Goal: Check status

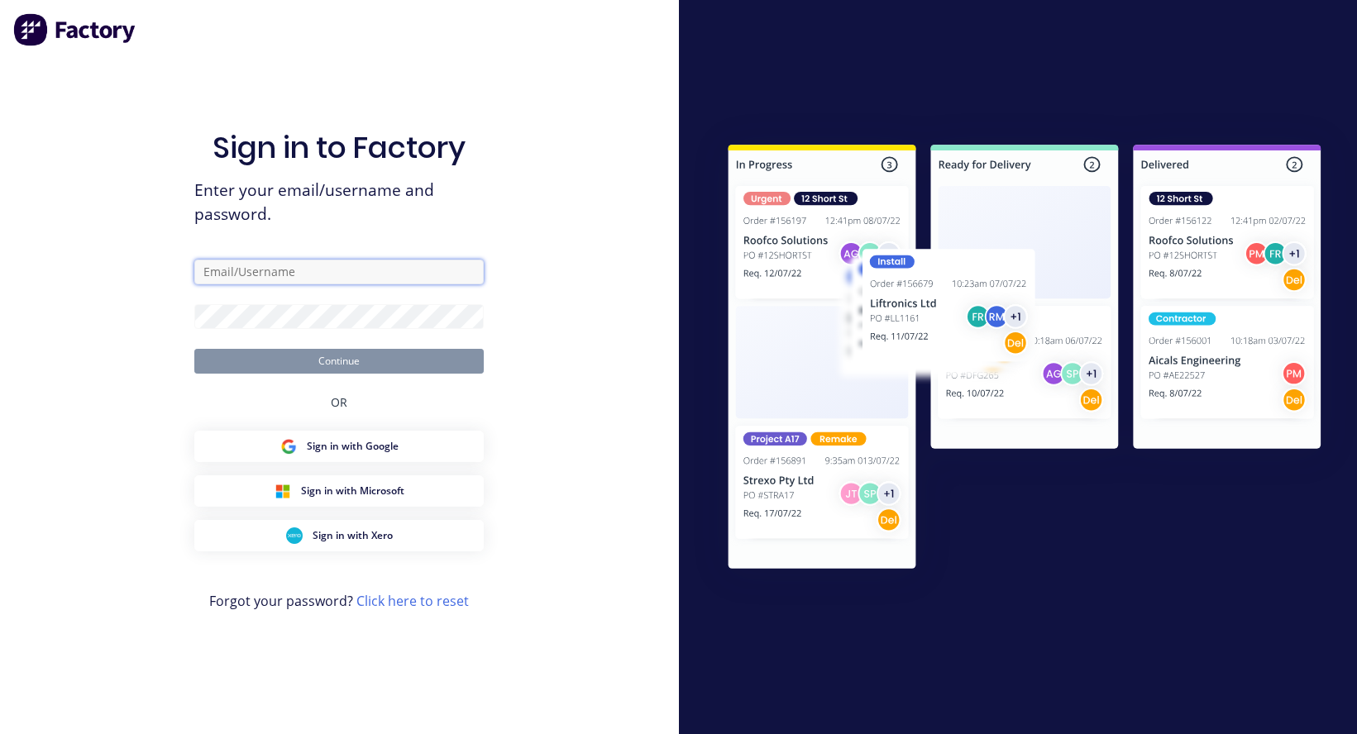
type input "[PERSON_NAME][EMAIL_ADDRESS][DOMAIN_NAME]"
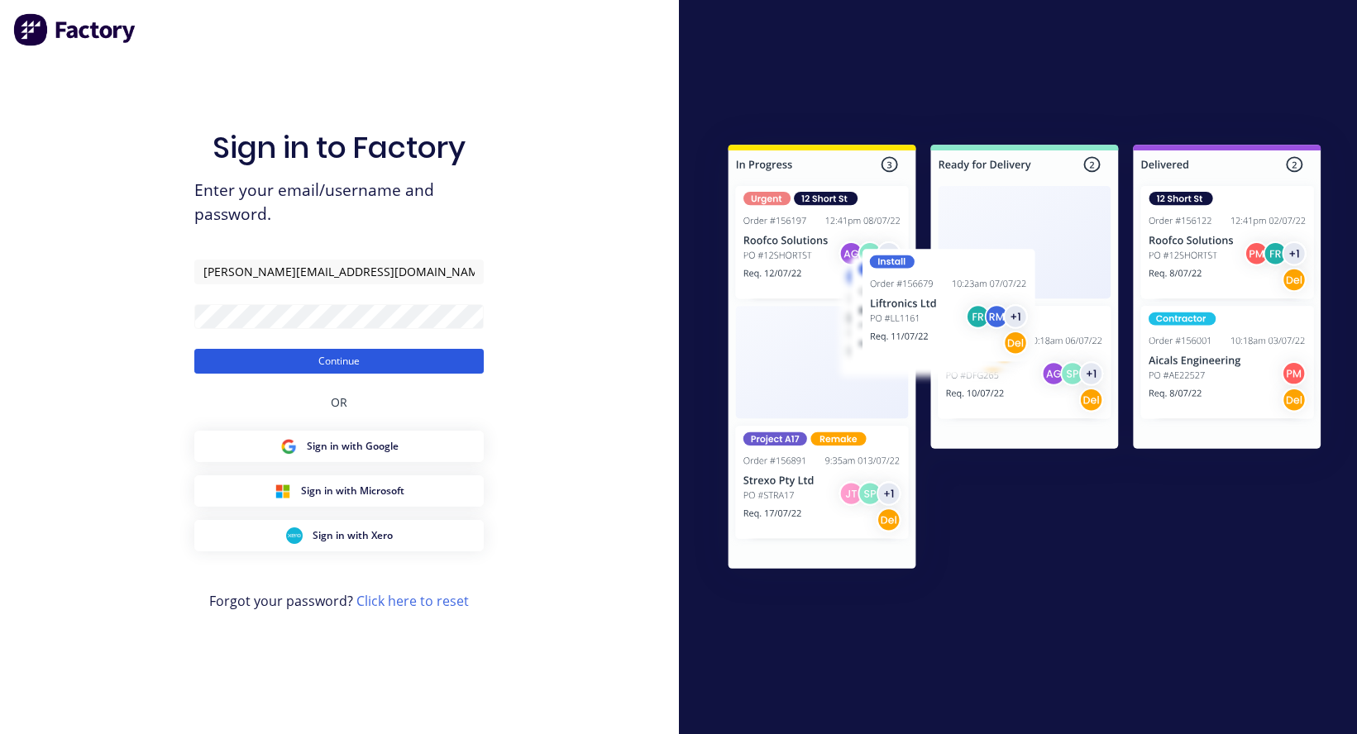
click at [310, 366] on button "Continue" at bounding box center [338, 361] width 289 height 25
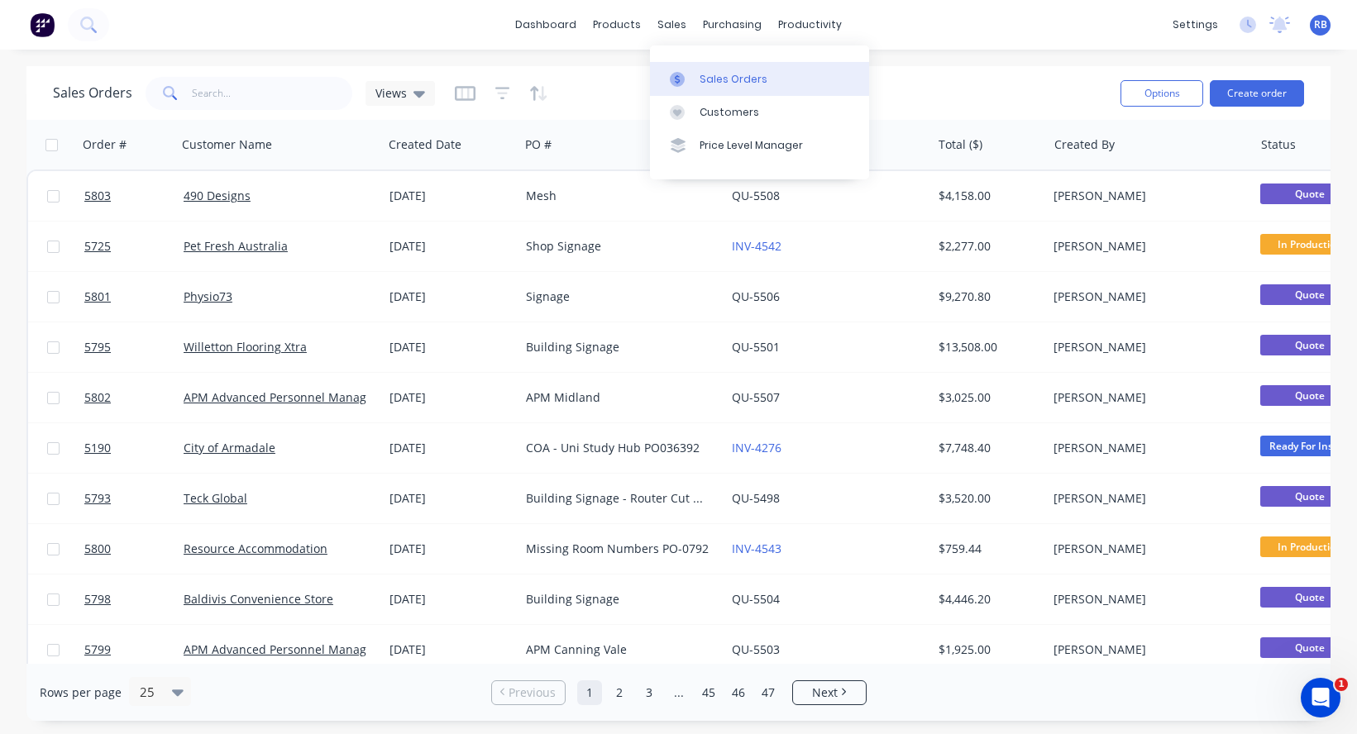
click at [718, 74] on div "Sales Orders" at bounding box center [733, 79] width 68 height 15
click at [235, 96] on input "text" at bounding box center [272, 93] width 161 height 33
type input "boho"
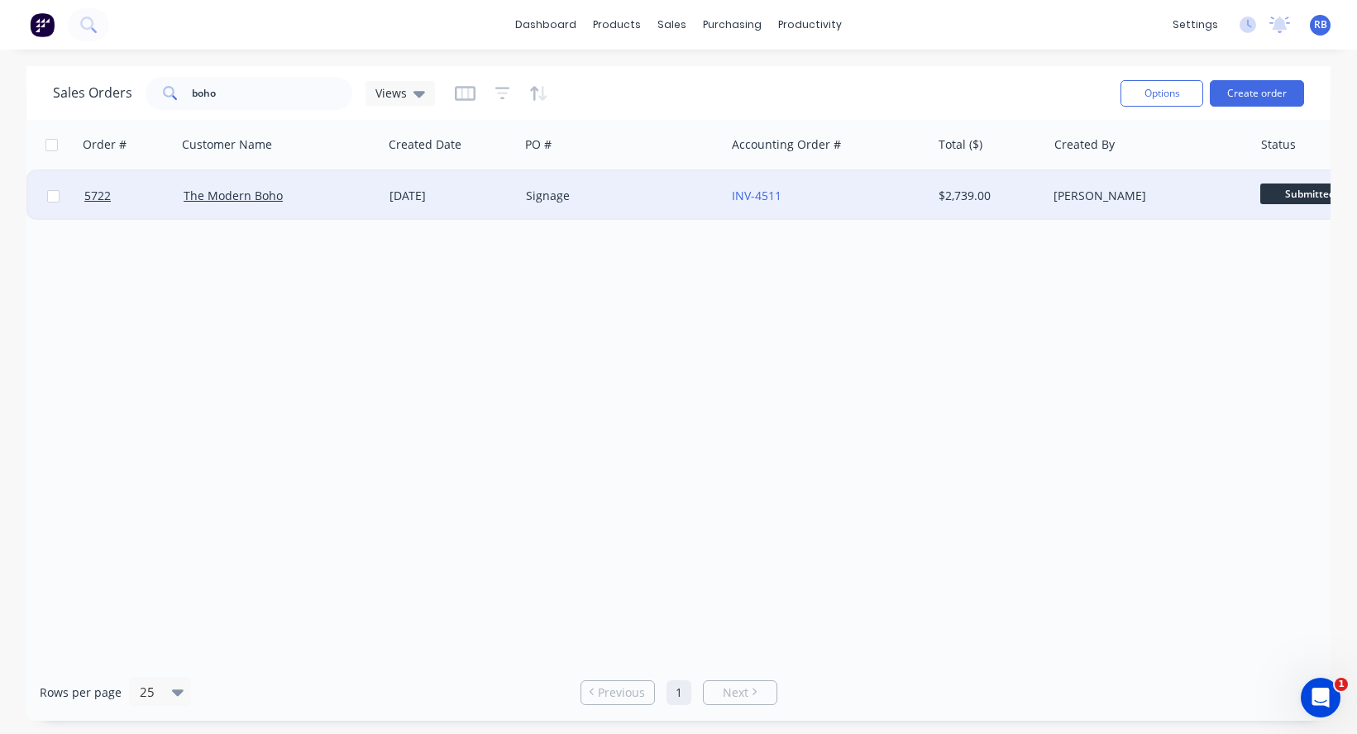
click at [613, 194] on div "Signage" at bounding box center [618, 196] width 184 height 17
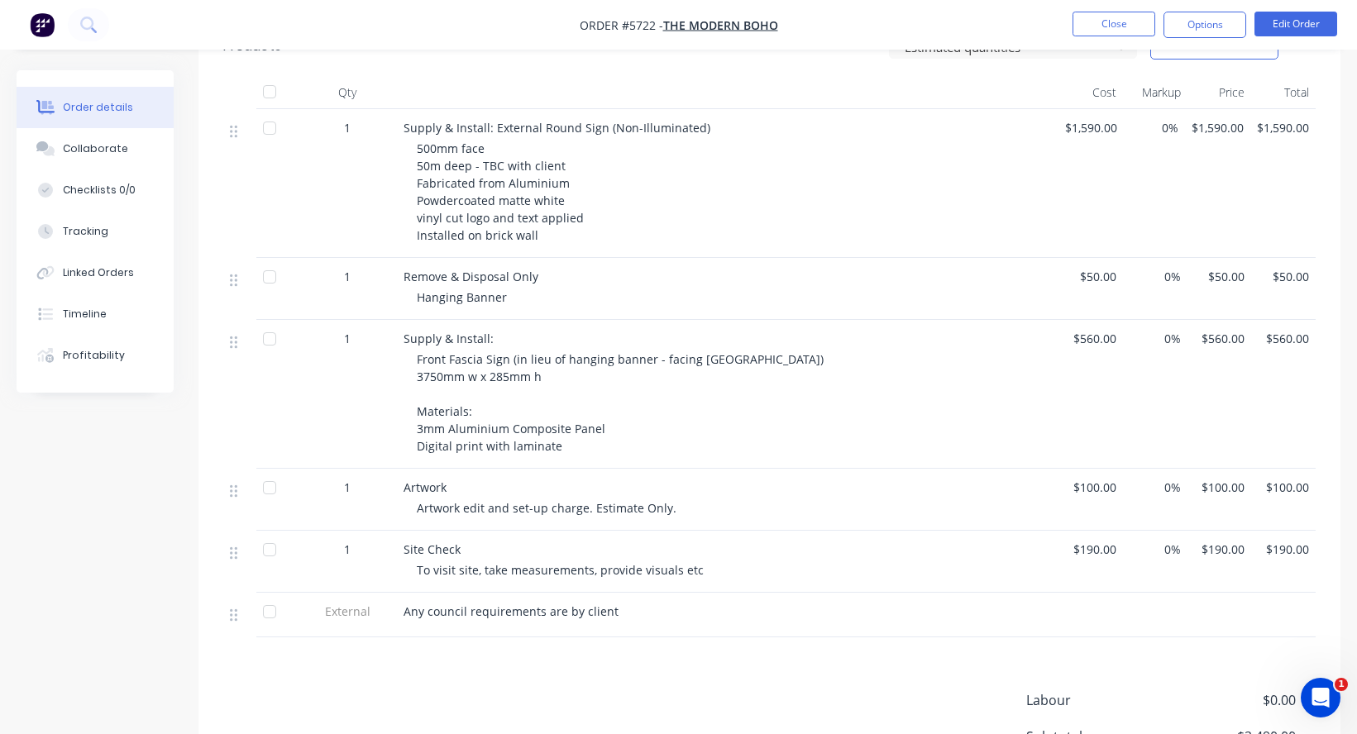
scroll to position [468, 0]
drag, startPoint x: 549, startPoint y: 347, endPoint x: 406, endPoint y: 349, distance: 143.0
click at [406, 349] on div "Supply & Install: Front Fascia Sign (in lieu of hanging banner - facing Rokeby …" at bounding box center [727, 392] width 661 height 149
copy span "3750mm w x 285mm h"
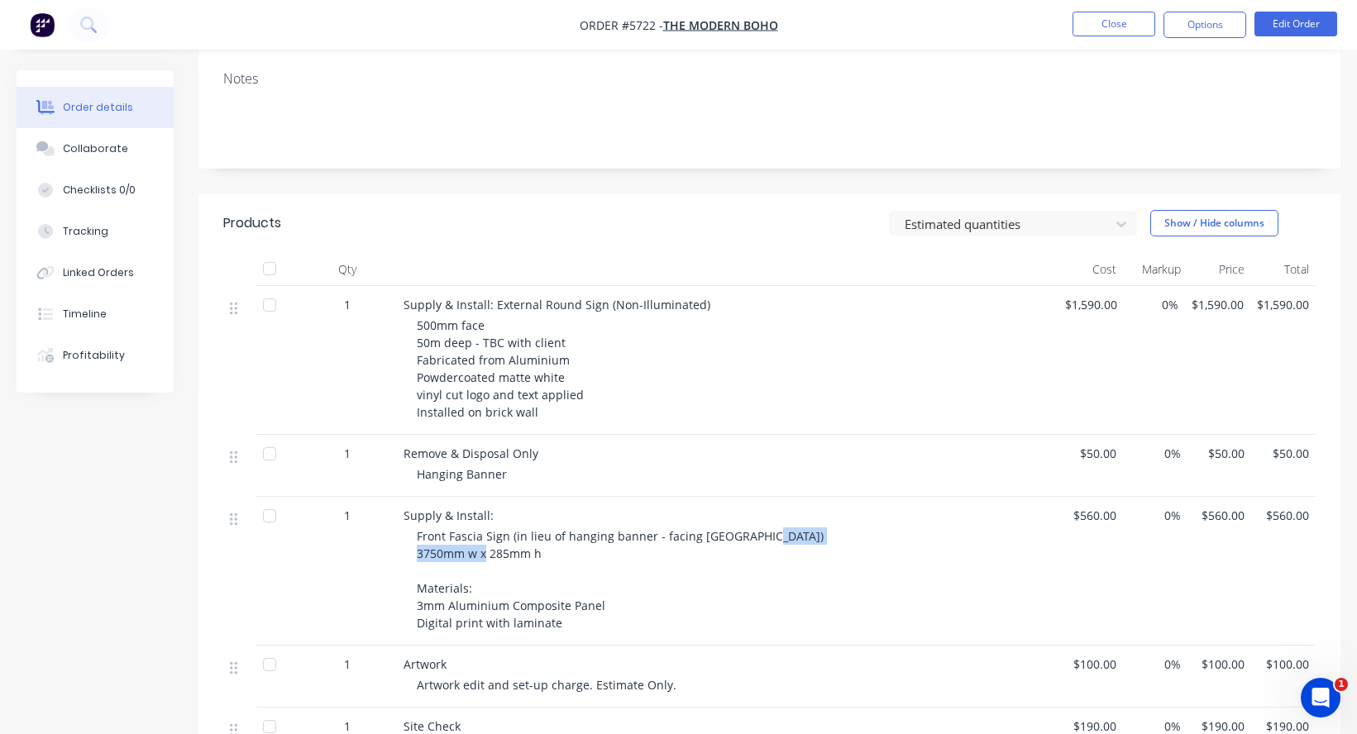
scroll to position [243, 0]
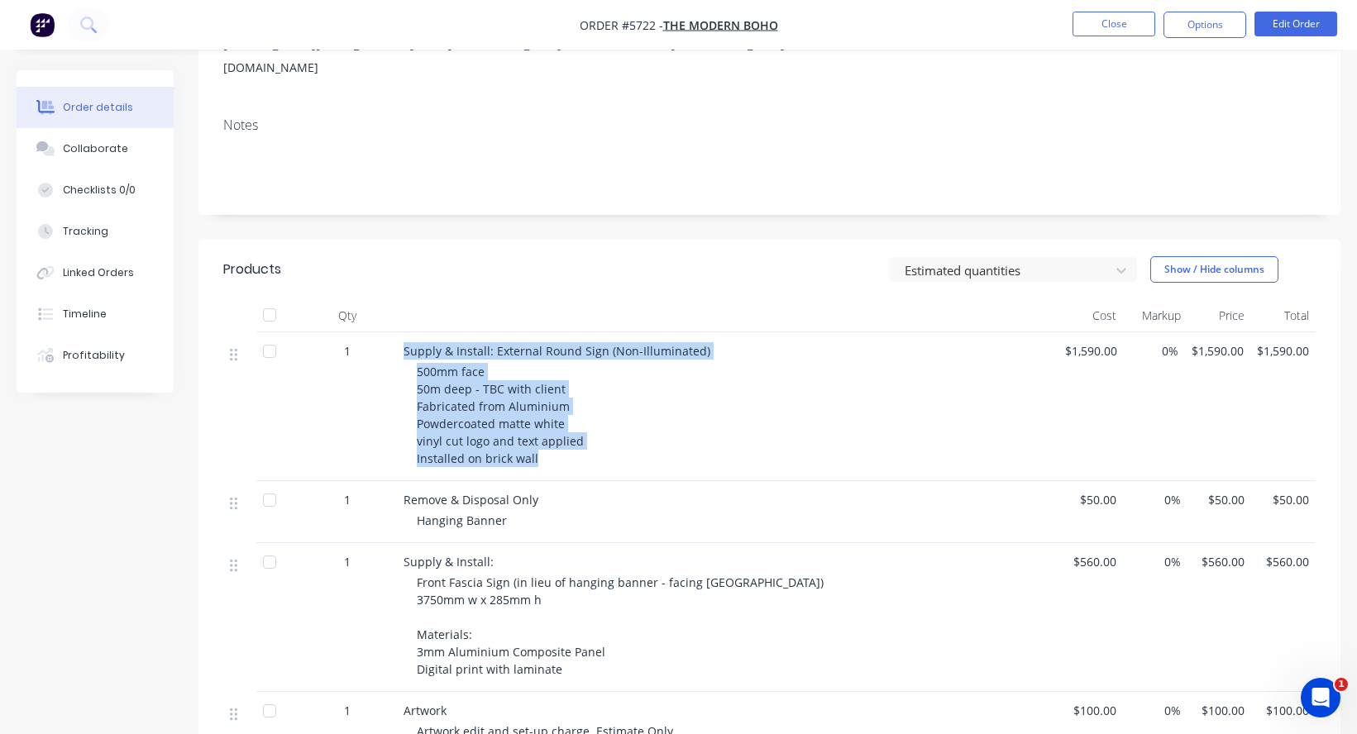
drag, startPoint x: 539, startPoint y: 432, endPoint x: 393, endPoint y: 326, distance: 181.1
click at [393, 332] on div "1 Supply & Install: External Round Sign (Non-Illuminated) 500mm face 50m deep -…" at bounding box center [769, 406] width 1092 height 149
click at [665, 403] on div "500mm face 50m deep - TBC with client Fabricated from Aluminium Powdercoated ma…" at bounding box center [734, 415] width 635 height 104
drag, startPoint x: 547, startPoint y: 439, endPoint x: 400, endPoint y: 322, distance: 188.2
click at [400, 332] on div "Supply & Install: External Round Sign (Non-Illuminated) 500mm face 50m deep - T…" at bounding box center [727, 406] width 661 height 149
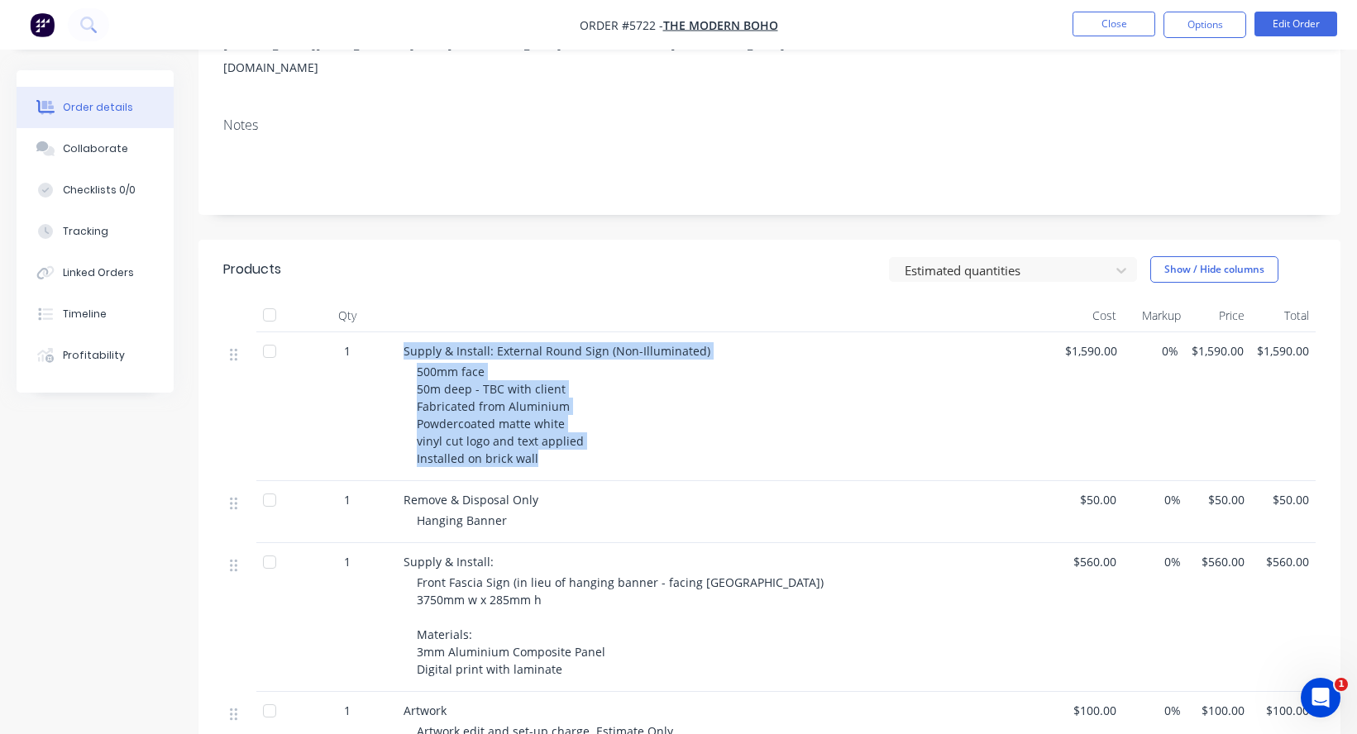
copy div "Supply & Install: External Round Sign (Non-Illuminated) 500mm face 50m deep - T…"
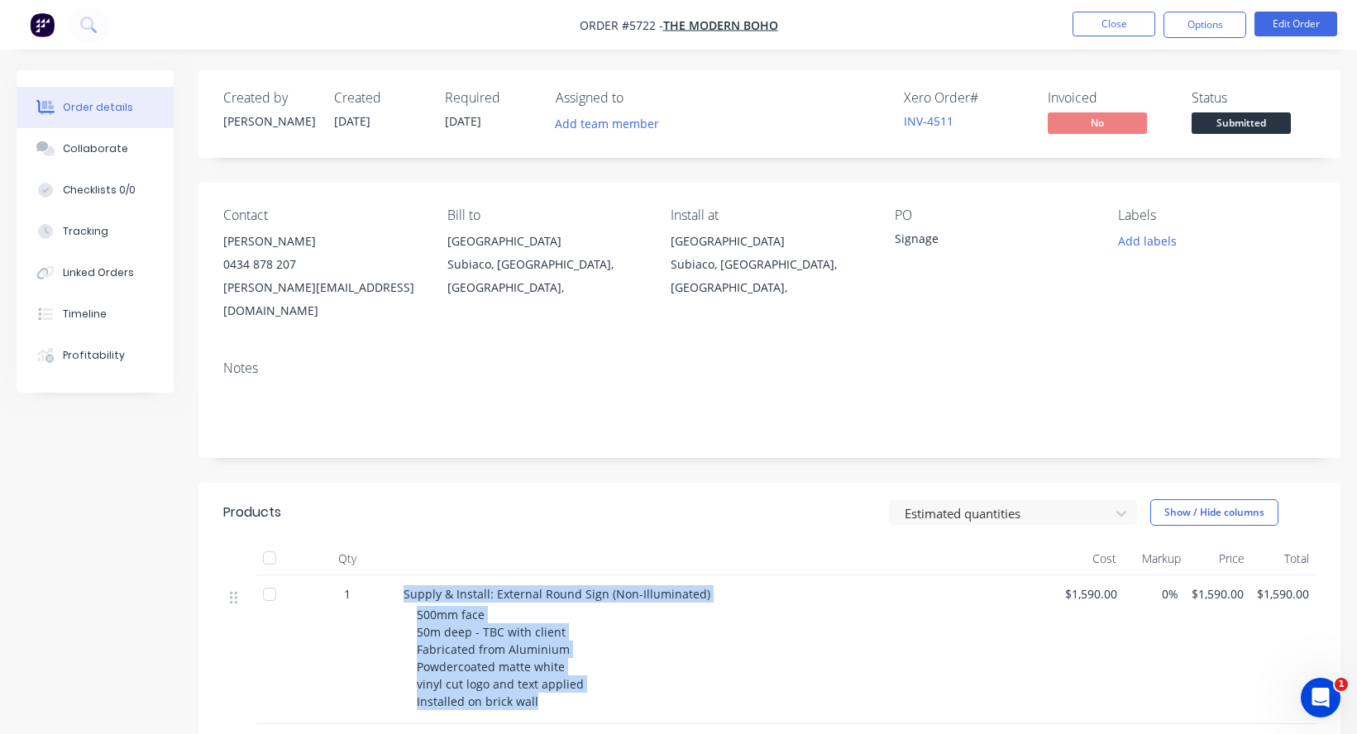
scroll to position [0, 0]
click at [559, 685] on div "500mm face 50m deep - TBC with client Fabricated from Aluminium Powdercoated ma…" at bounding box center [734, 658] width 635 height 104
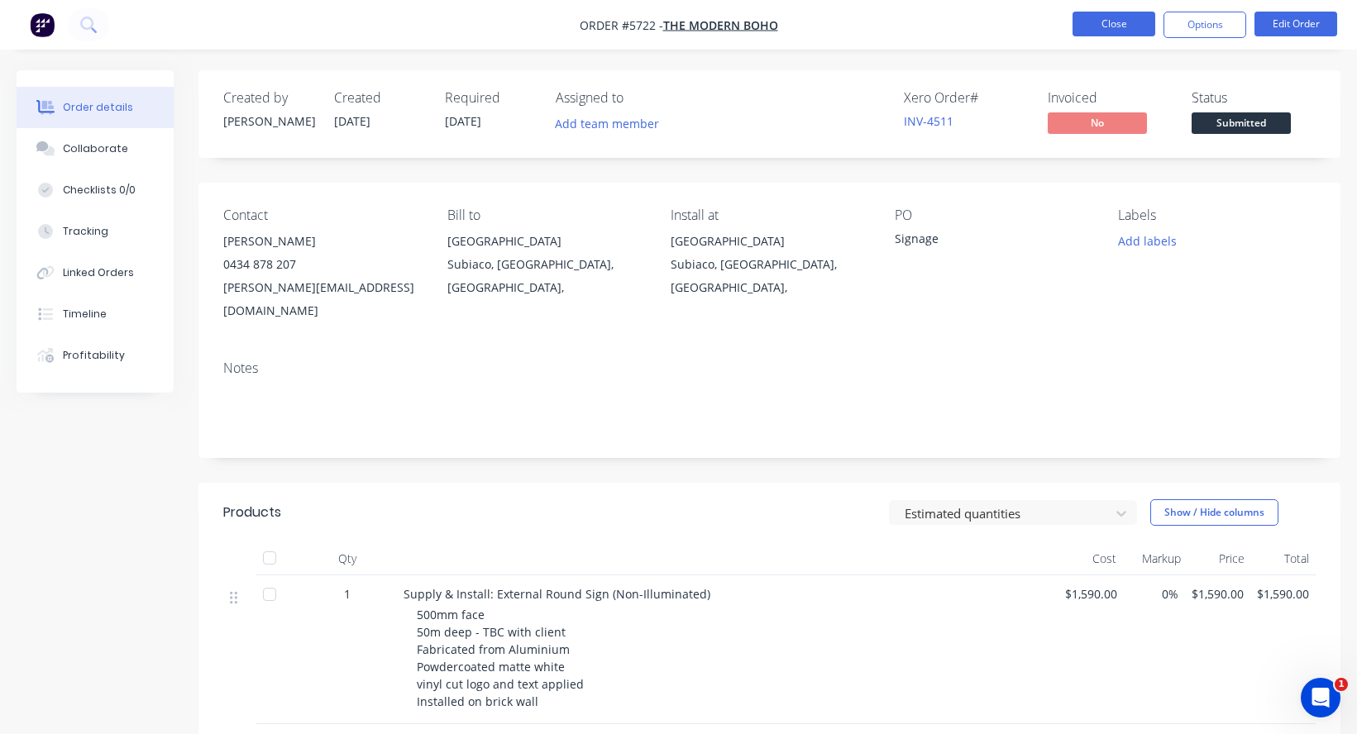
click at [1118, 26] on button "Close" at bounding box center [1113, 24] width 83 height 25
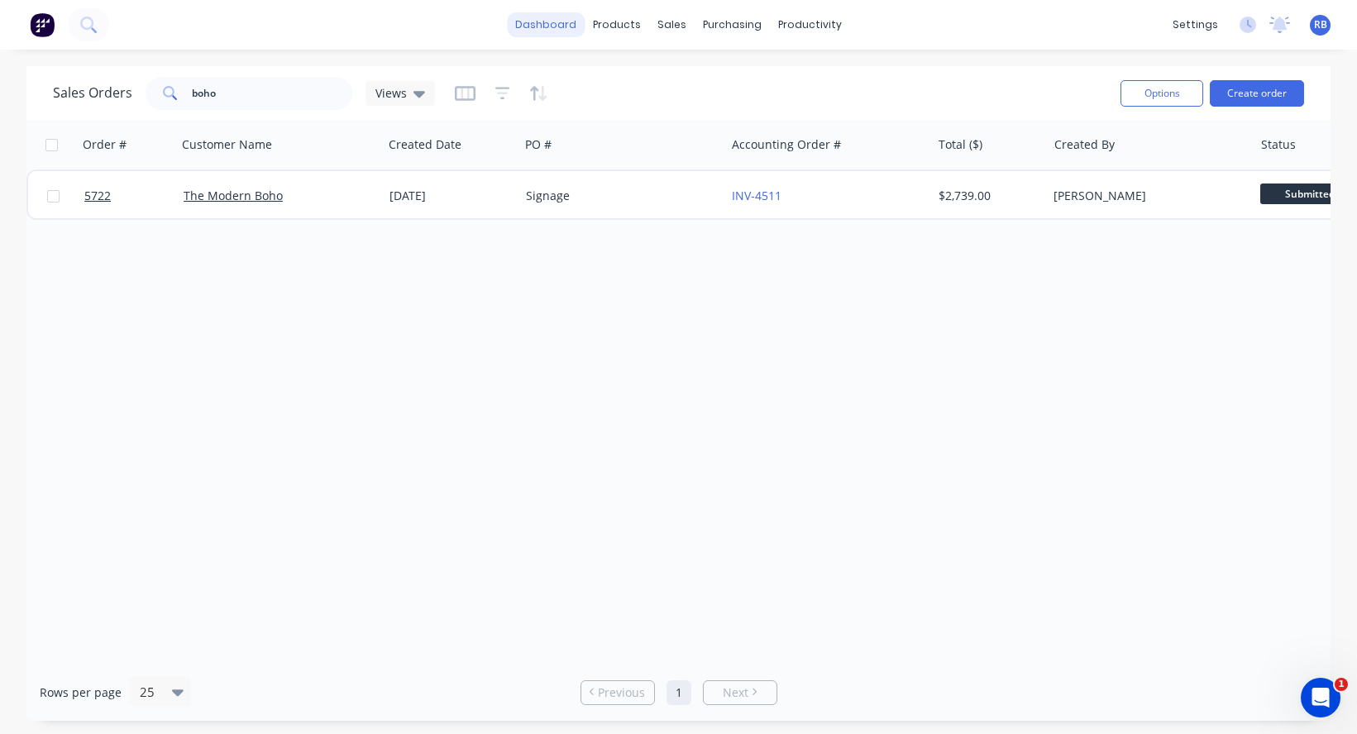
click at [556, 26] on link "dashboard" at bounding box center [546, 24] width 78 height 25
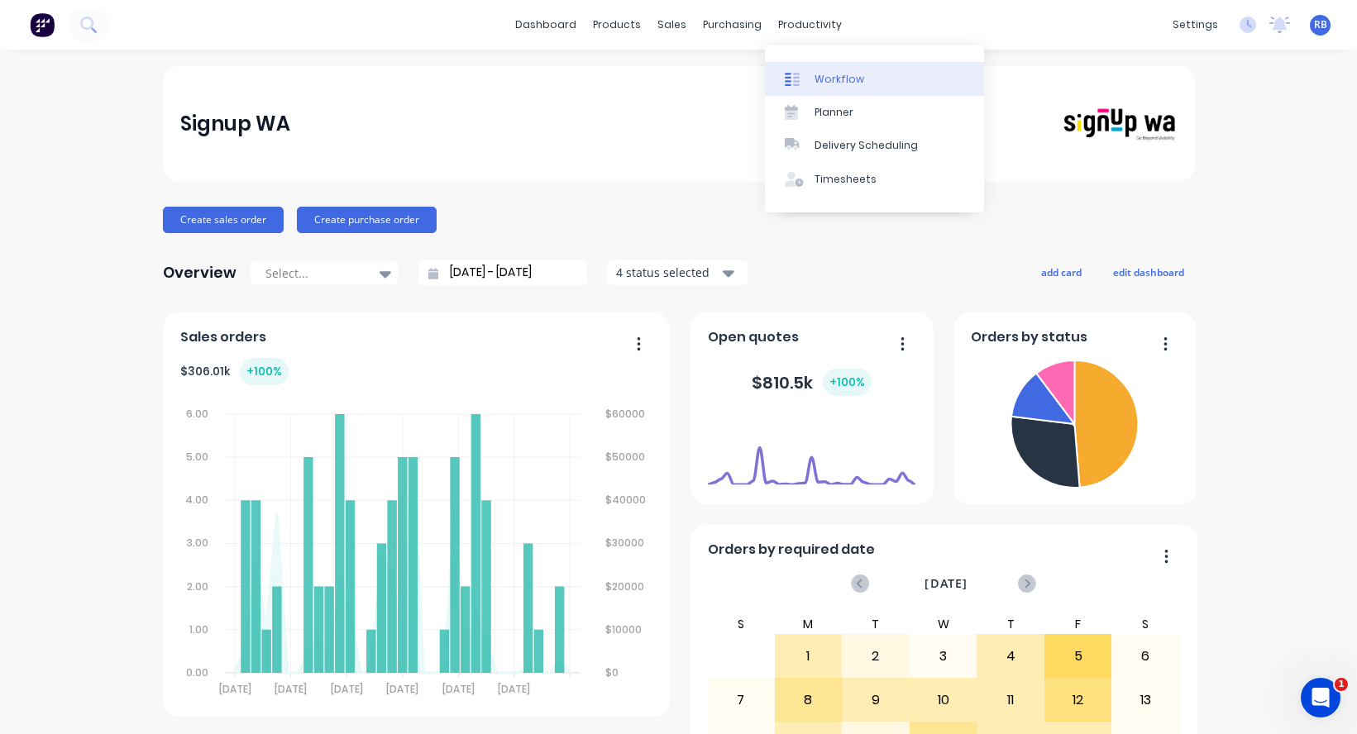
click at [861, 69] on link "Workflow" at bounding box center [874, 78] width 219 height 33
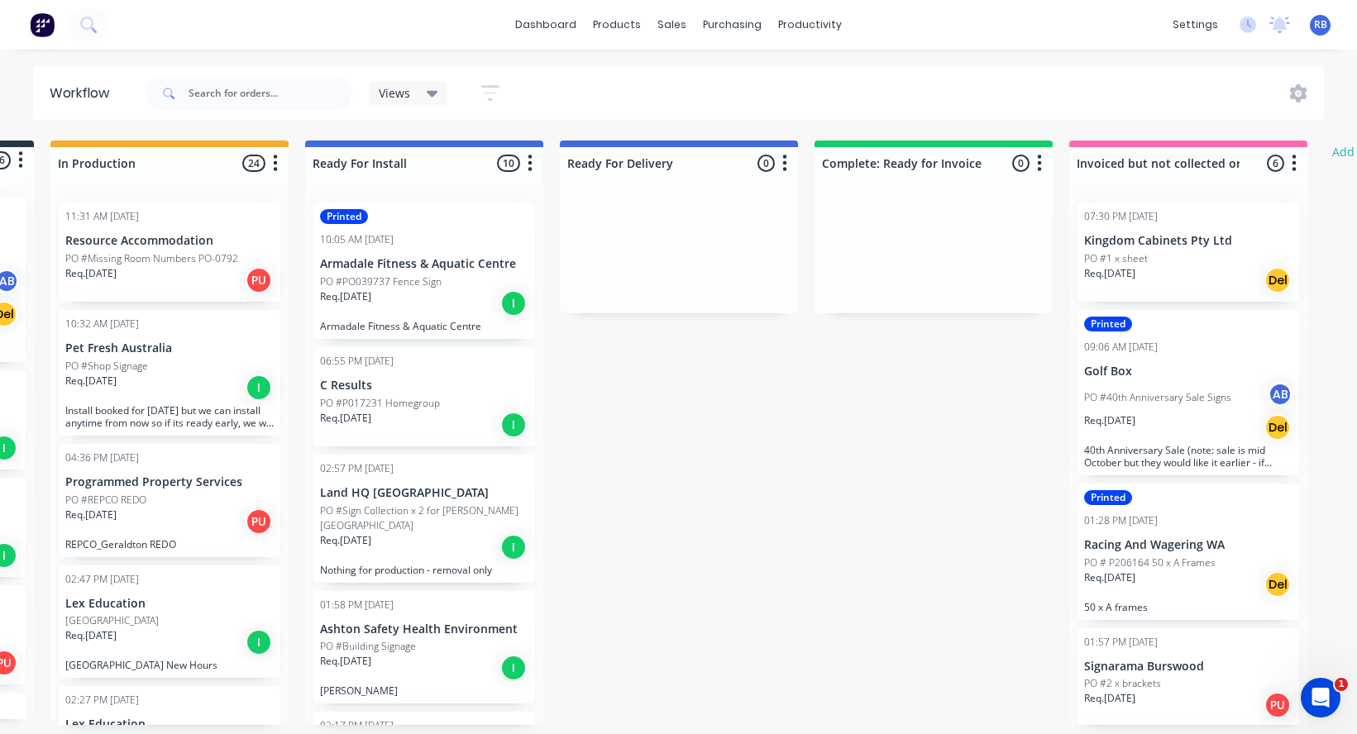
scroll to position [0, 240]
click at [1236, 389] on div "PO #40th Anniversary Sale Signs AB" at bounding box center [1188, 397] width 208 height 31
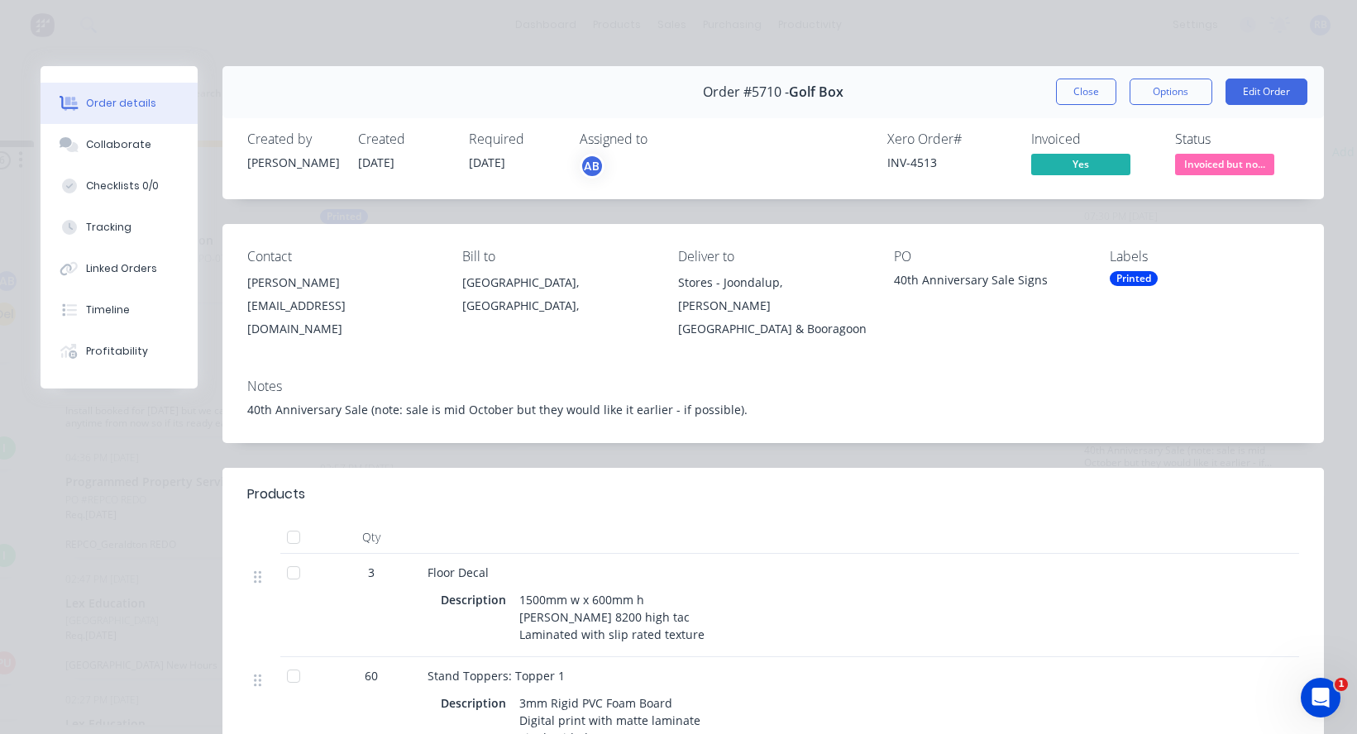
click at [1205, 164] on span "Invoiced but no..." at bounding box center [1224, 164] width 99 height 21
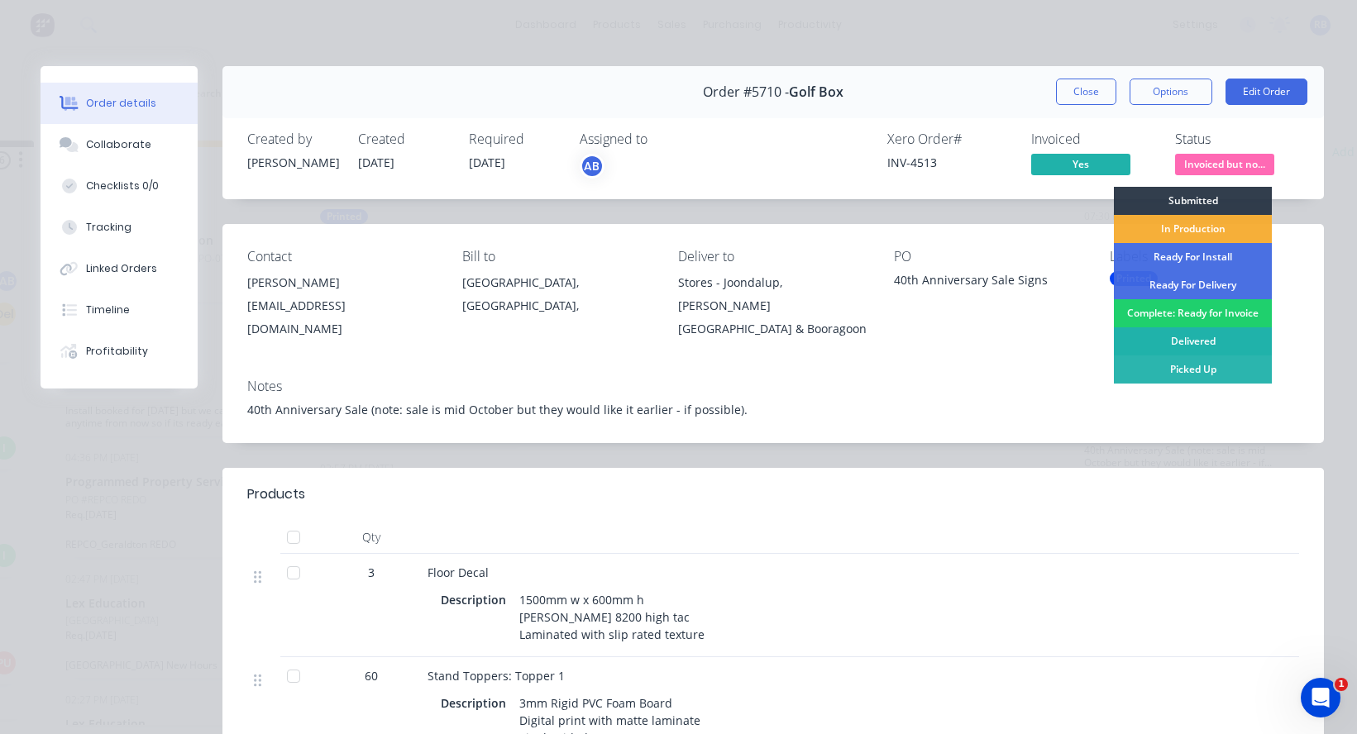
click at [1194, 338] on div "Delivered" at bounding box center [1192, 341] width 158 height 28
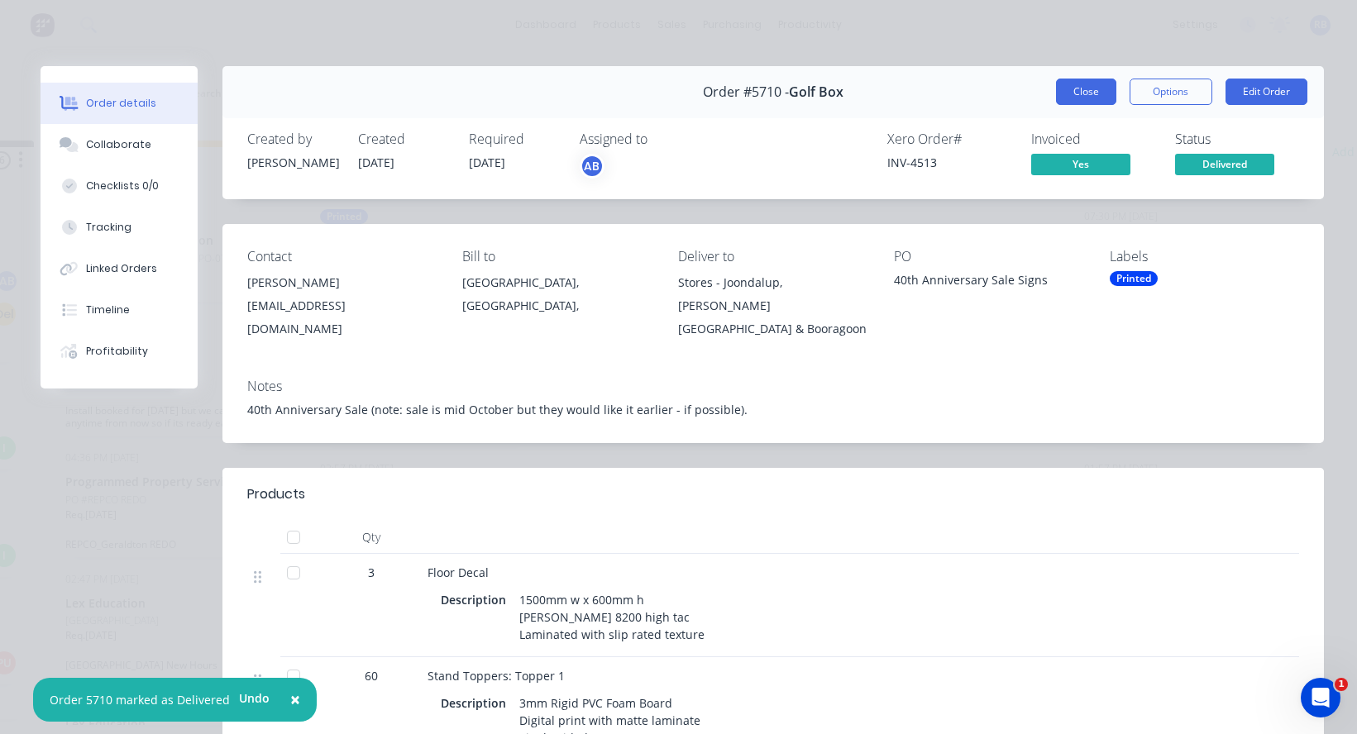
click at [1082, 87] on button "Close" at bounding box center [1086, 92] width 60 height 26
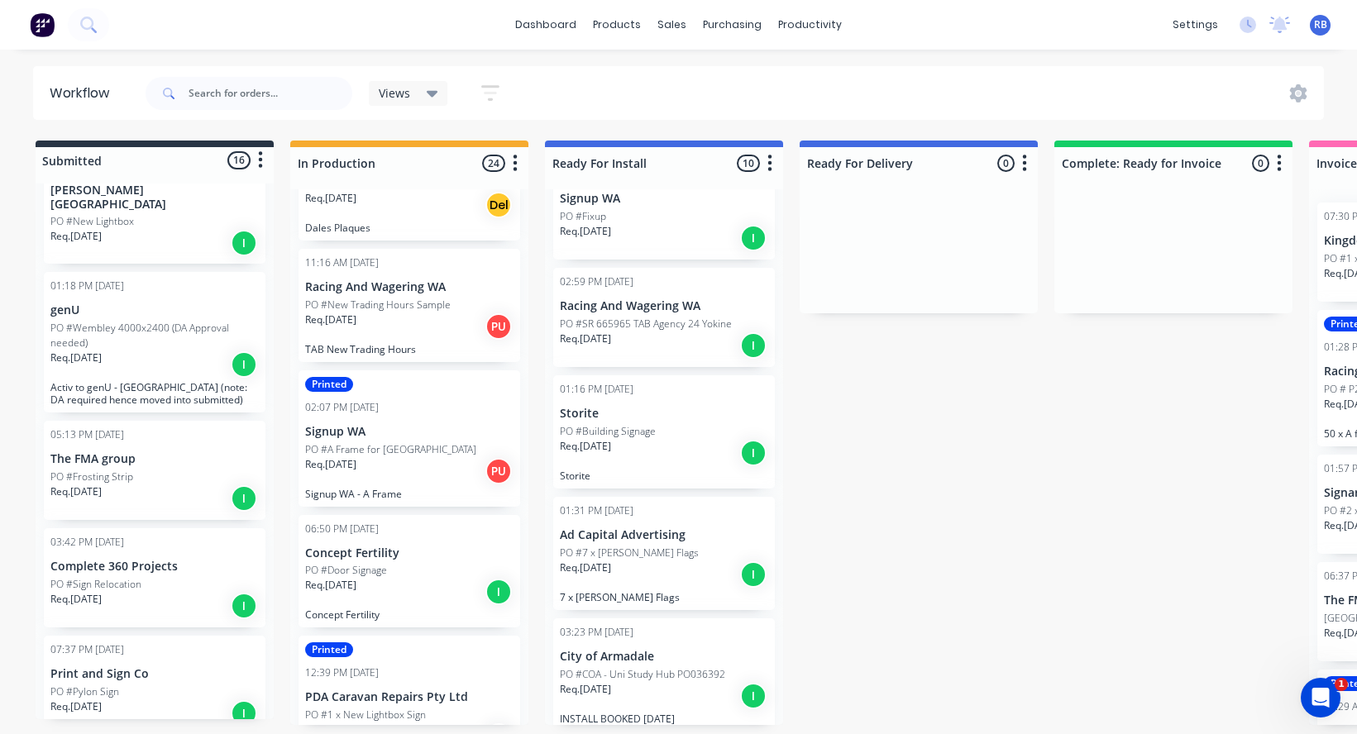
scroll to position [0, 0]
click at [1321, 23] on span "RB" at bounding box center [1320, 24] width 13 height 15
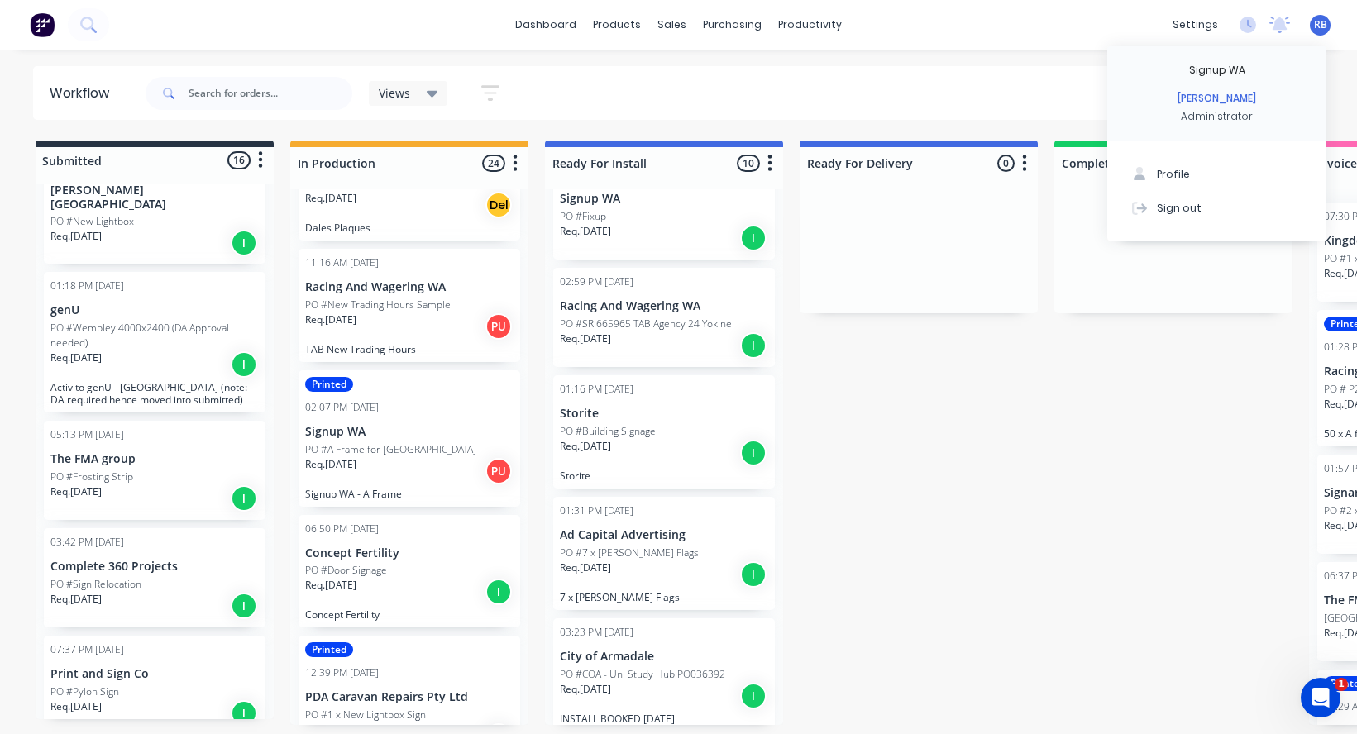
click at [902, 109] on div "Views Save new view None (Default) edit Show/Hide statuses Show line item cards…" at bounding box center [733, 94] width 1182 height 50
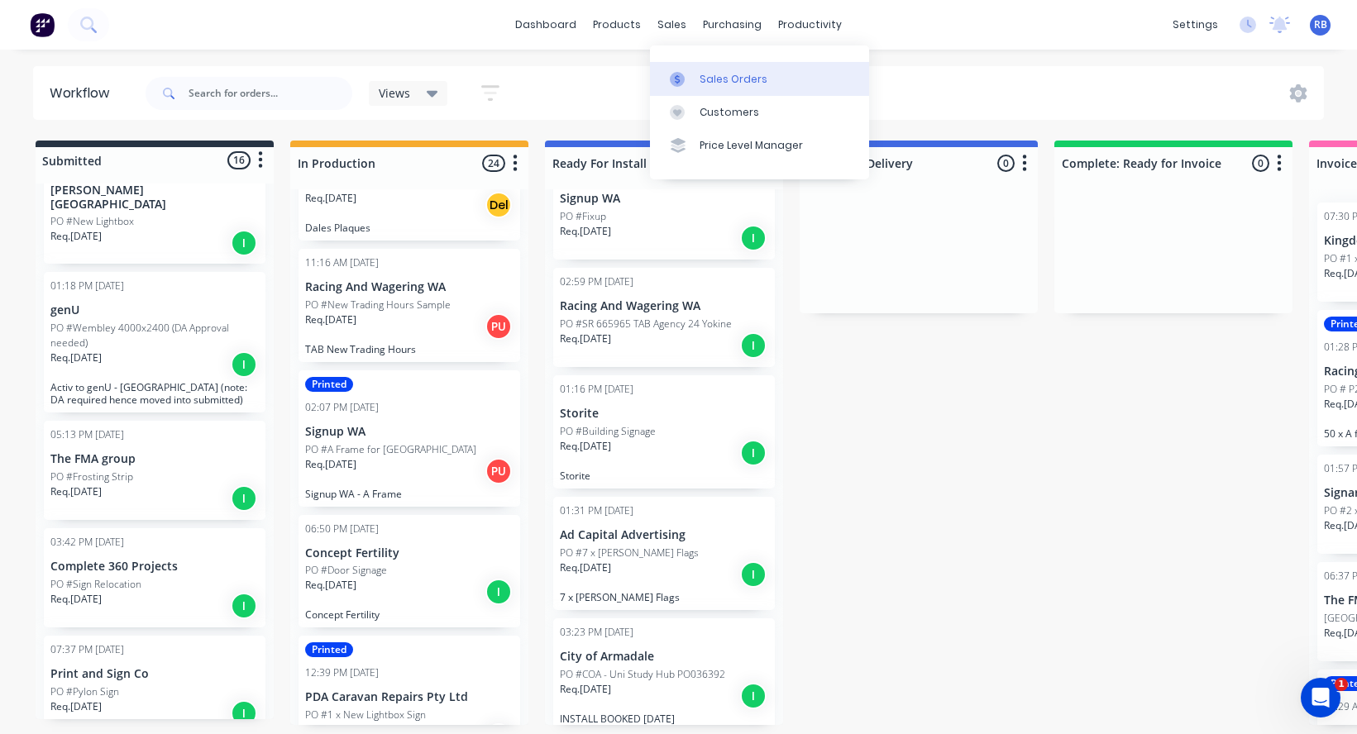
click at [709, 79] on div "Sales Orders" at bounding box center [733, 79] width 68 height 15
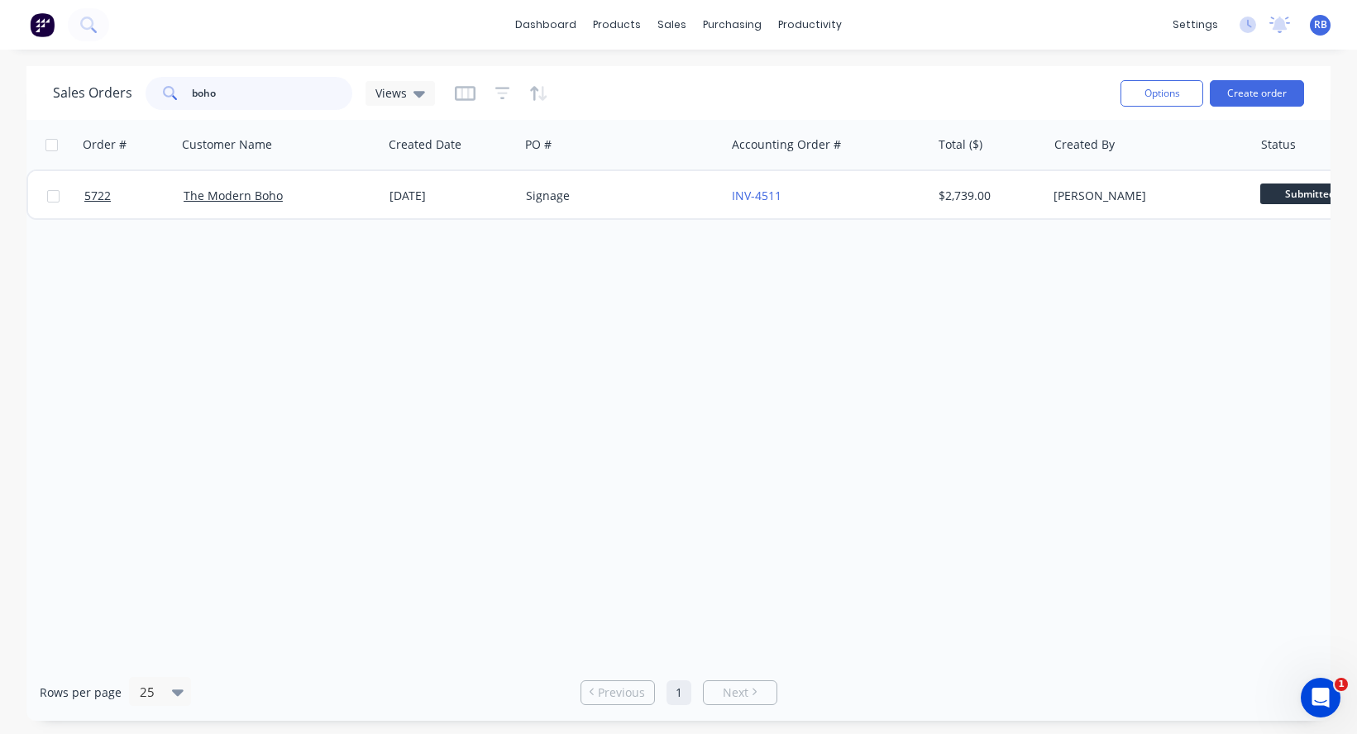
drag, startPoint x: 234, startPoint y: 98, endPoint x: 131, endPoint y: 98, distance: 102.5
click at [131, 98] on div "Sales Orders boho Views" at bounding box center [244, 93] width 382 height 33
type input "storite"
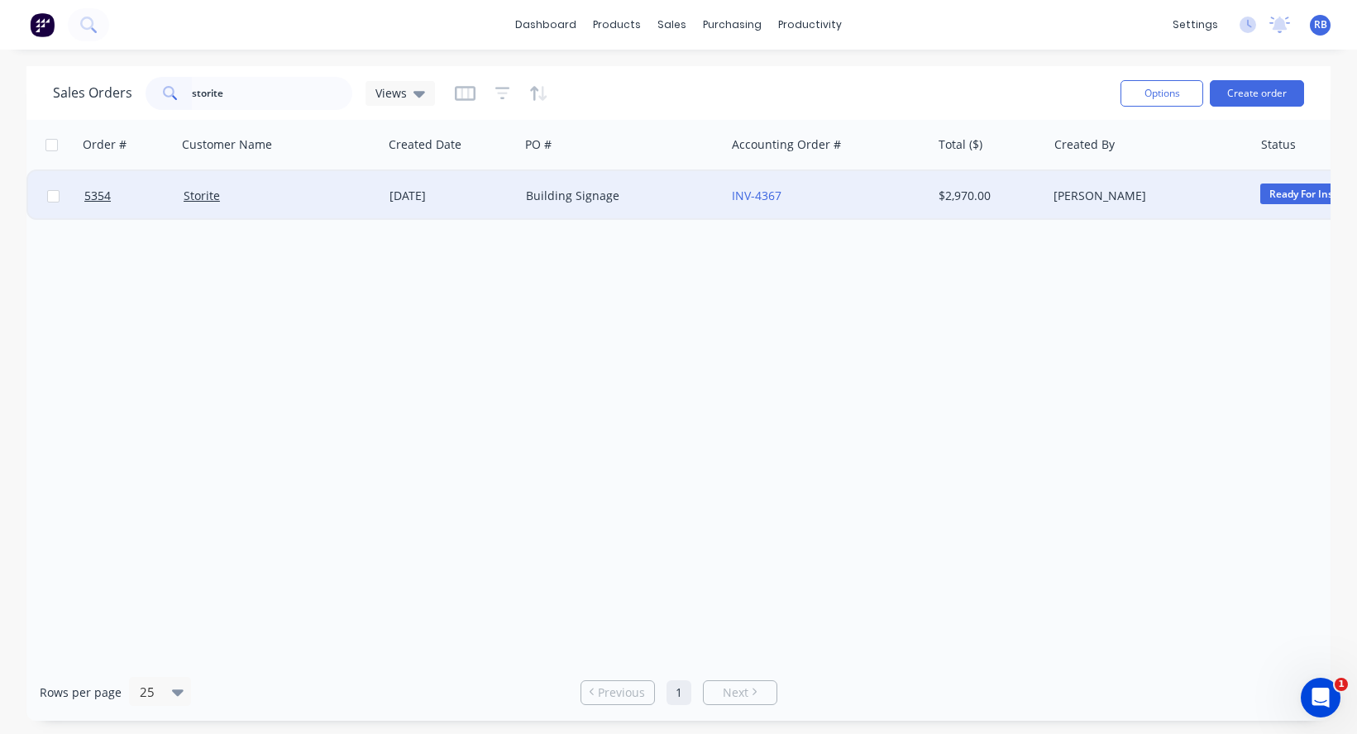
click at [651, 205] on div "Building Signage" at bounding box center [622, 196] width 206 height 50
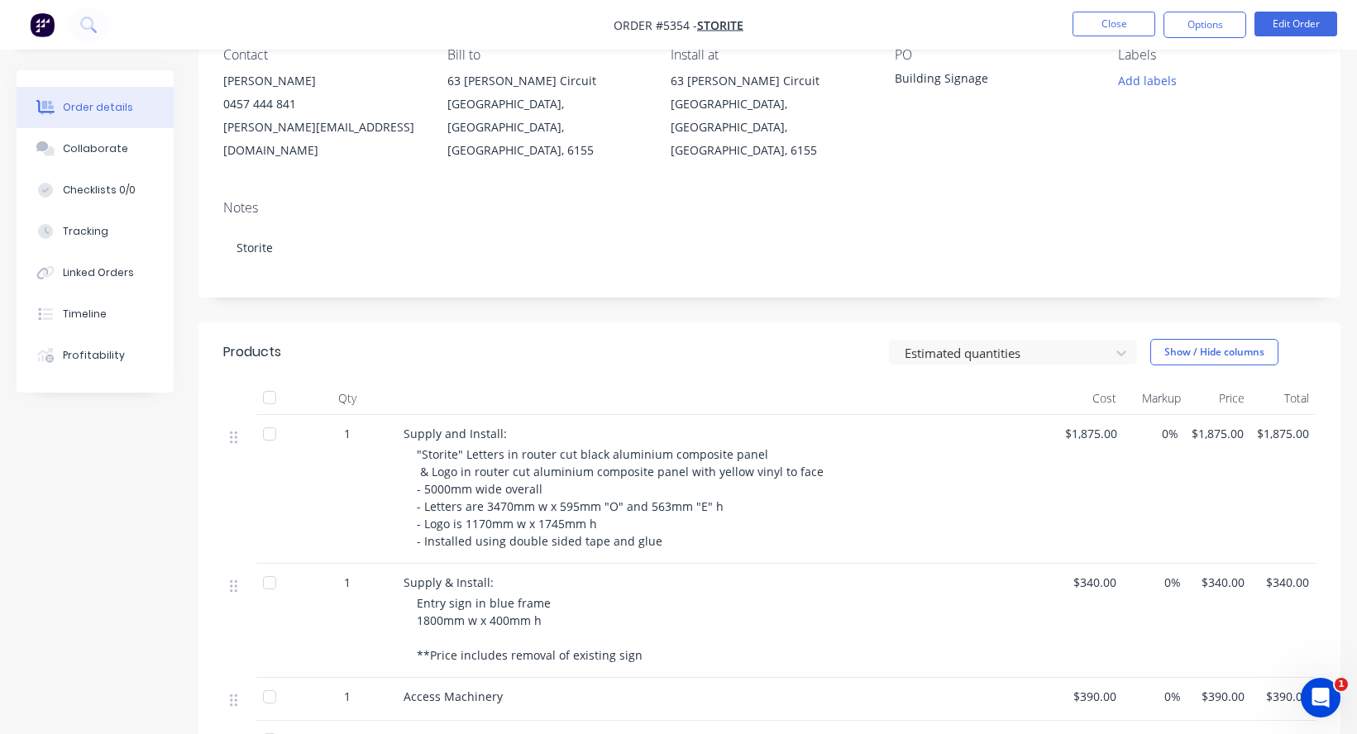
scroll to position [162, 0]
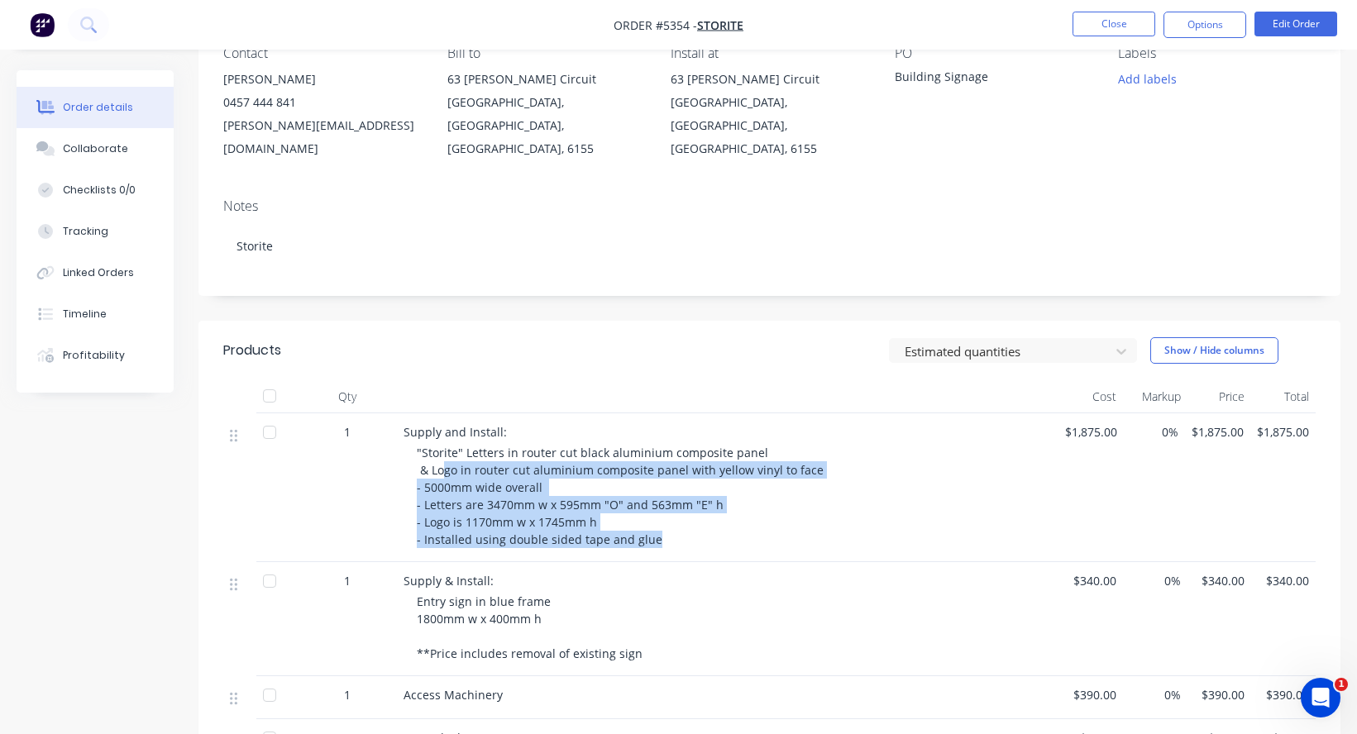
drag, startPoint x: 655, startPoint y: 518, endPoint x: 441, endPoint y: 452, distance: 223.3
click at [441, 452] on div ""Storite" Letters in router cut black aluminium composite panel & Logo in route…" at bounding box center [734, 496] width 635 height 104
